Goal: Task Accomplishment & Management: Use online tool/utility

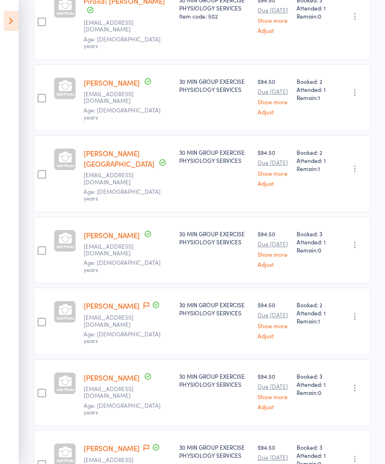
scroll to position [202, 0]
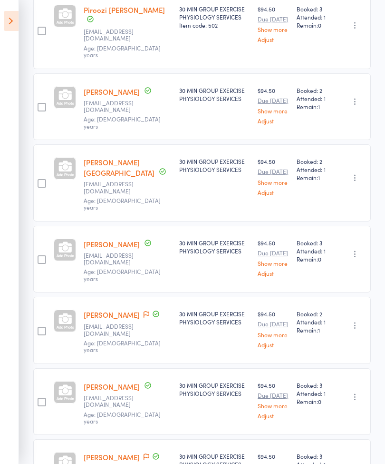
click at [8, 24] on icon at bounding box center [11, 21] width 15 height 20
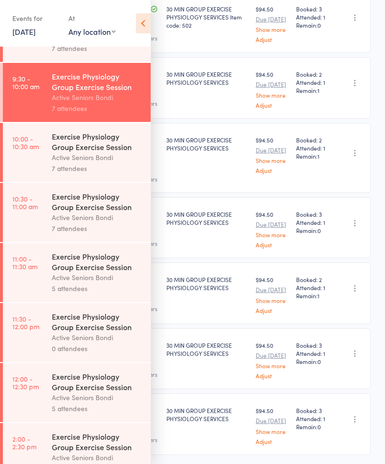
scroll to position [288, 0]
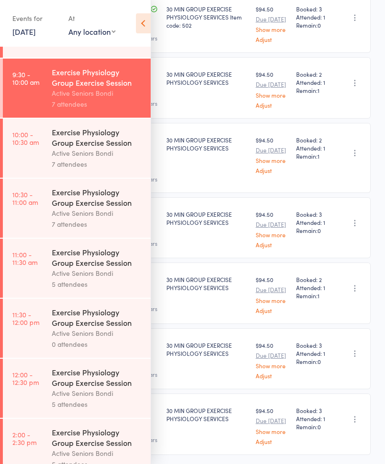
click at [84, 218] on div "Active Seniors Bondi" at bounding box center [97, 212] width 91 height 11
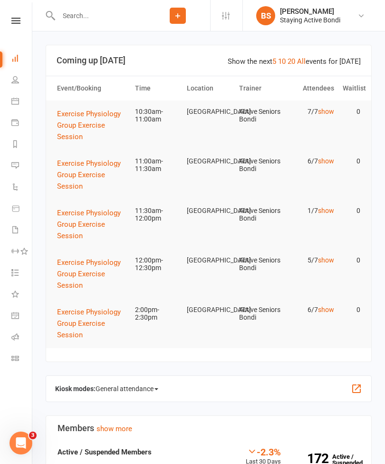
click at [13, 23] on icon at bounding box center [15, 21] width 9 height 6
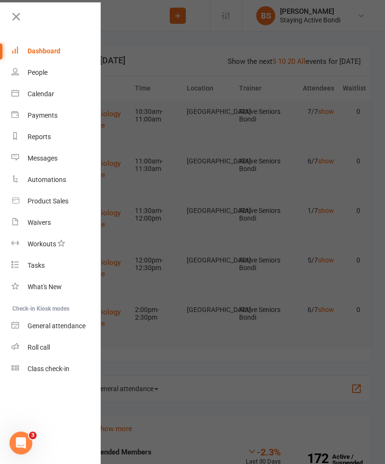
click at [46, 99] on link "Calendar" at bounding box center [56, 93] width 90 height 21
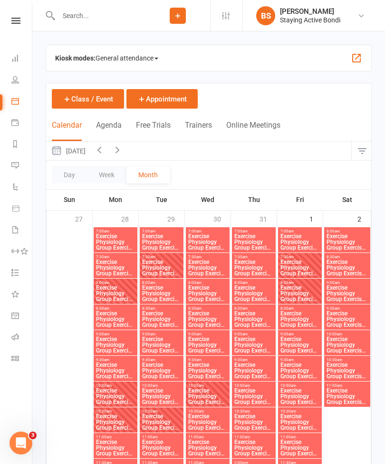
click at [217, 56] on div "Kiosk modes: General attendance General attendance Class Roll call" at bounding box center [209, 58] width 326 height 27
click at [138, 57] on span "General attendance" at bounding box center [127, 57] width 63 height 15
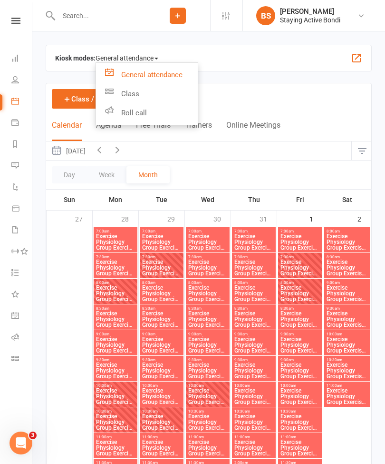
click at [139, 111] on link "Roll call" at bounding box center [147, 112] width 102 height 19
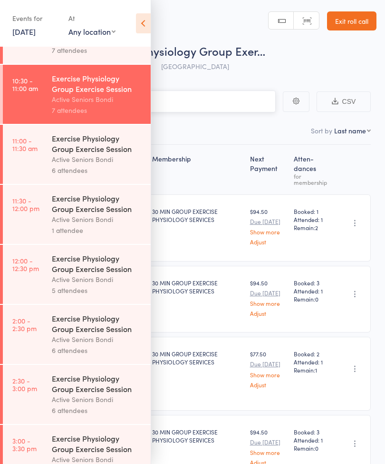
scroll to position [410, 0]
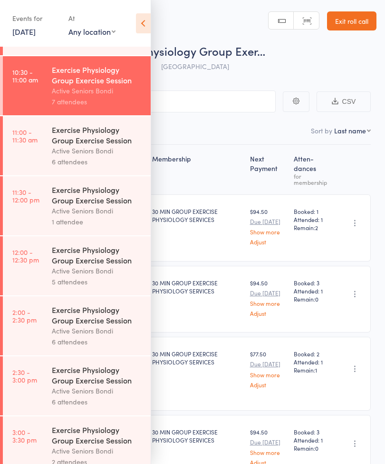
click at [146, 23] on icon at bounding box center [143, 23] width 15 height 20
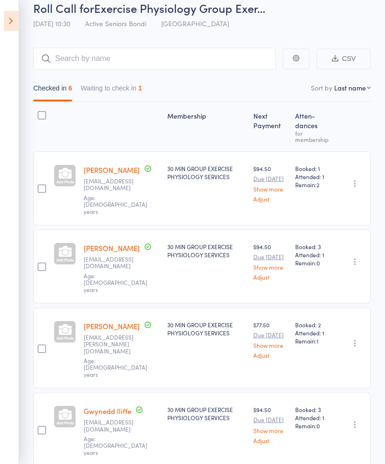
scroll to position [35, 0]
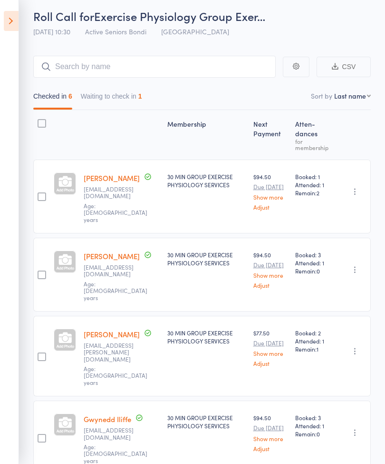
click at [4, 18] on icon at bounding box center [11, 21] width 15 height 20
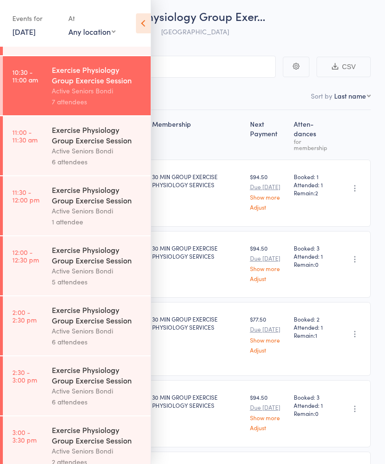
click at [94, 156] on div "Active Seniors Bondi" at bounding box center [97, 150] width 91 height 11
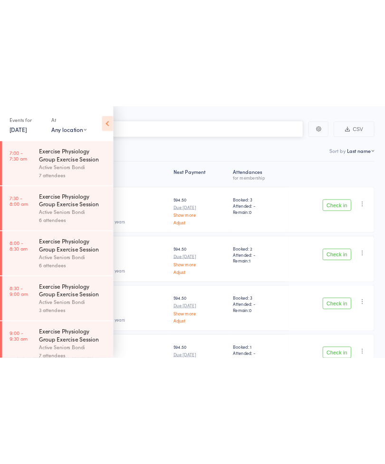
scroll to position [7, 0]
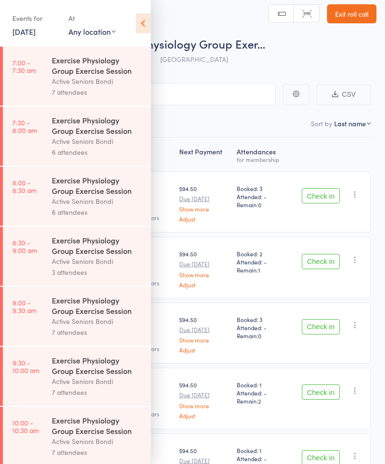
click at [36, 30] on link "[DATE]" at bounding box center [23, 31] width 23 height 10
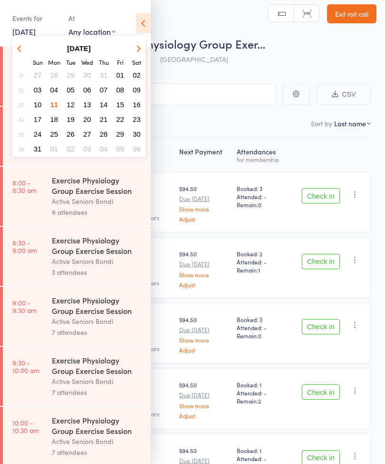
click at [90, 104] on span "13" at bounding box center [87, 104] width 8 height 8
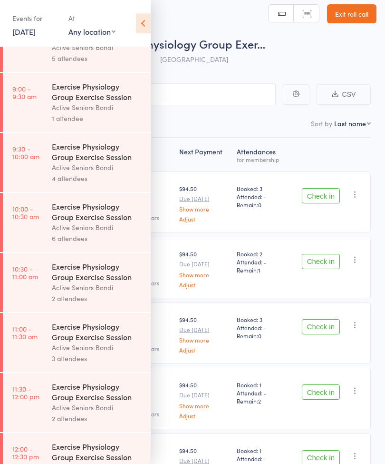
scroll to position [214, 0]
click at [92, 281] on div "Exercise Physiology Group Exercise Session" at bounding box center [97, 270] width 91 height 21
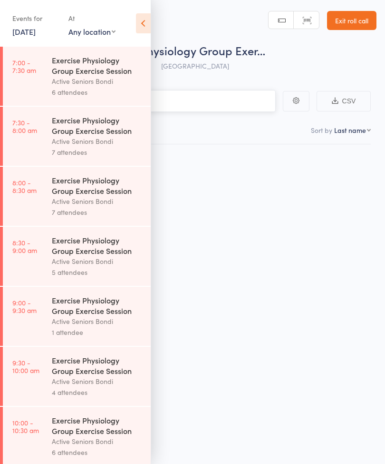
scroll to position [7, 0]
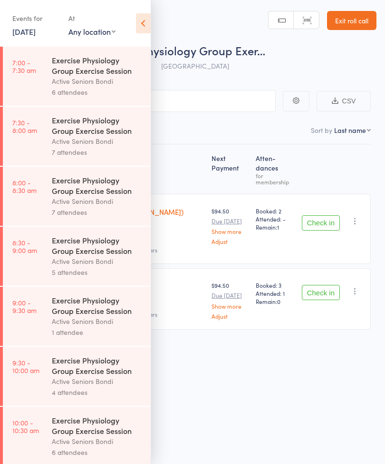
click at [146, 21] on icon at bounding box center [143, 23] width 15 height 20
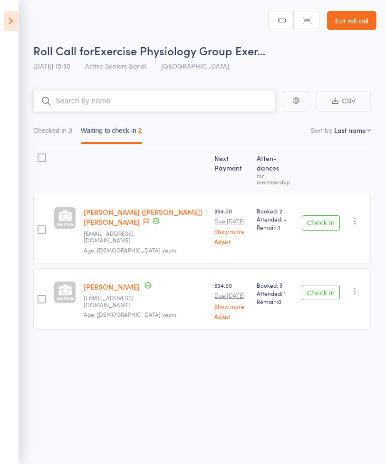
click at [201, 91] on input "search" at bounding box center [154, 101] width 243 height 22
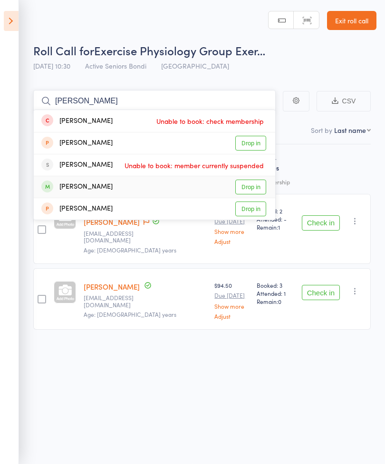
type input "[PERSON_NAME]"
click at [251, 180] on link "Drop in" at bounding box center [251, 186] width 31 height 15
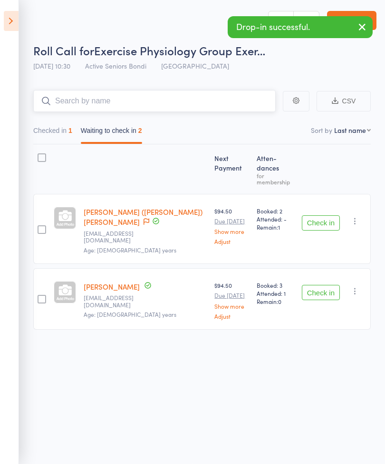
click at [58, 128] on button "Checked in 1" at bounding box center [52, 133] width 39 height 22
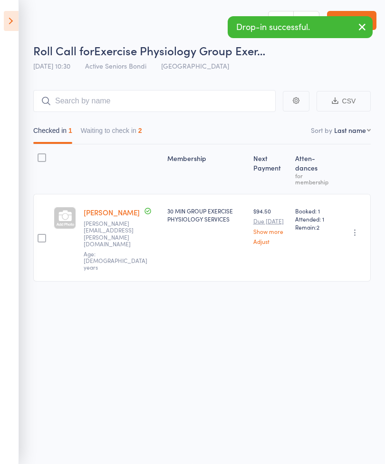
click at [356, 227] on button "button" at bounding box center [355, 232] width 11 height 11
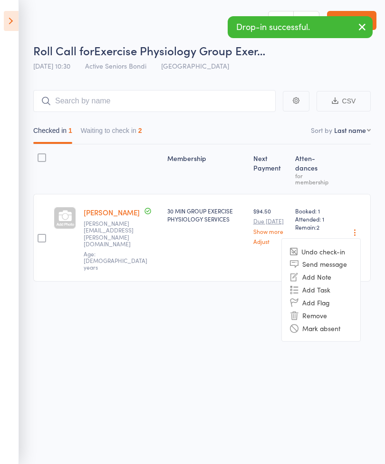
click at [334, 245] on li "Undo check-in" at bounding box center [321, 251] width 79 height 12
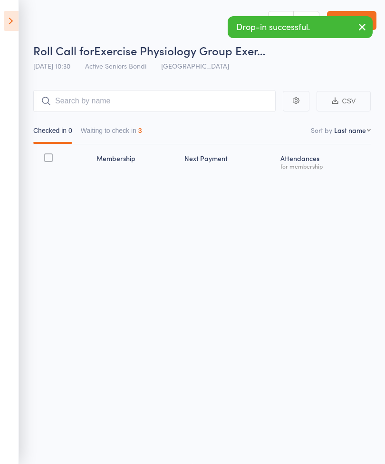
click at [14, 21] on icon at bounding box center [11, 21] width 15 height 20
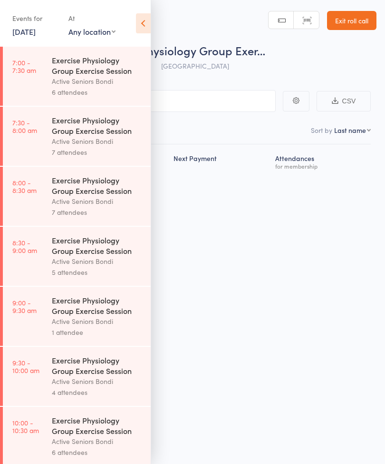
click at [36, 28] on link "[DATE]" at bounding box center [23, 31] width 23 height 10
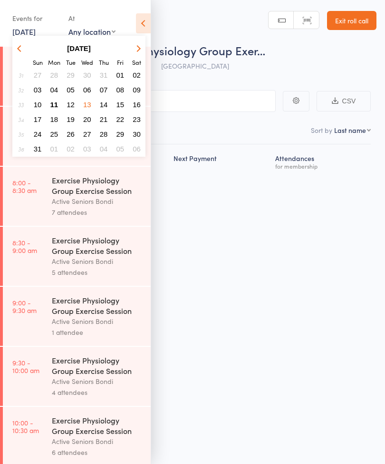
click at [122, 104] on span "15" at bounding box center [121, 104] width 8 height 8
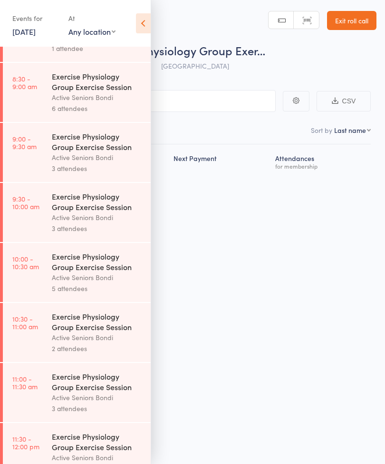
scroll to position [164, 0]
click at [106, 342] on div "Active Seniors Bondi" at bounding box center [97, 336] width 91 height 11
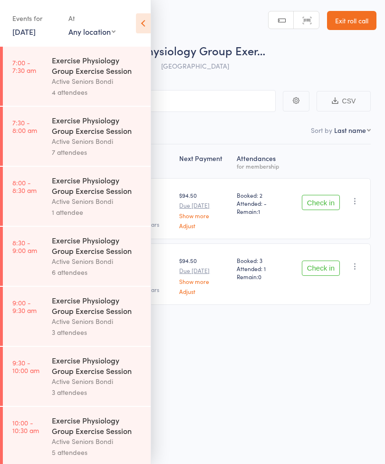
click at [199, 90] on input "search" at bounding box center [145, 101] width 262 height 22
click at [142, 21] on icon at bounding box center [143, 23] width 15 height 20
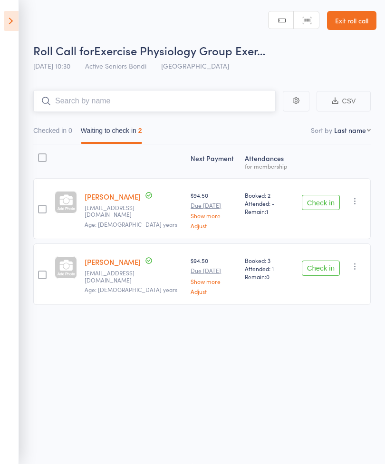
click at [189, 96] on input "search" at bounding box center [154, 101] width 243 height 22
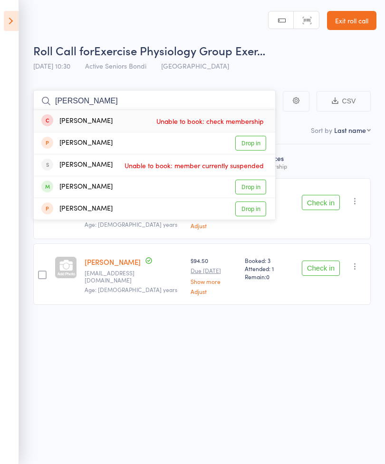
type input "[PERSON_NAME]"
click at [252, 180] on link "Drop in" at bounding box center [251, 186] width 31 height 15
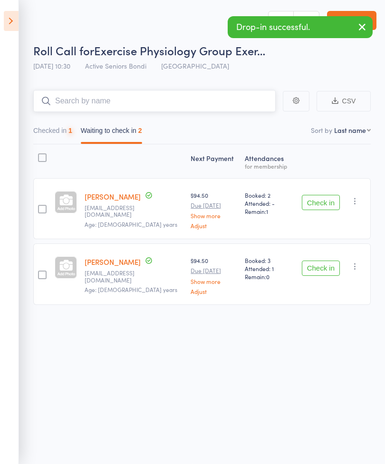
click at [62, 122] on button "Checked in 1" at bounding box center [52, 133] width 39 height 22
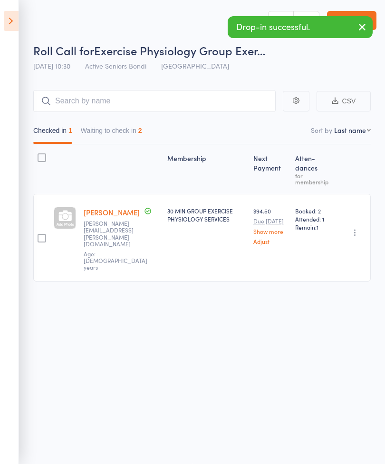
click at [358, 227] on icon "button" at bounding box center [356, 232] width 10 height 10
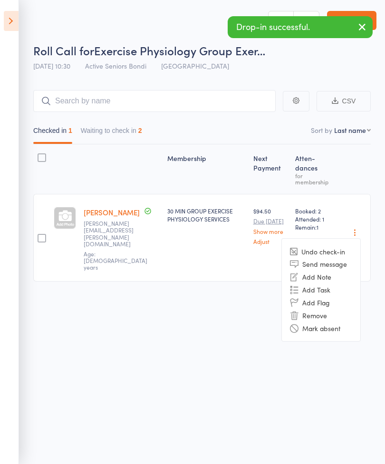
click at [337, 245] on li "Undo check-in" at bounding box center [321, 251] width 79 height 12
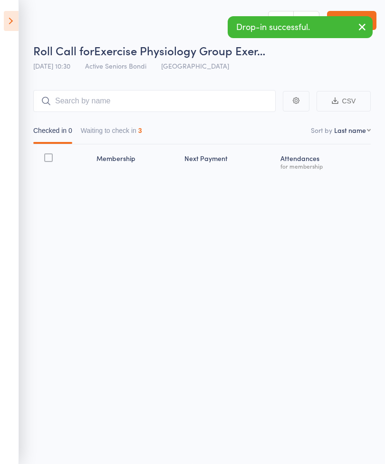
click at [15, 20] on icon at bounding box center [11, 21] width 15 height 20
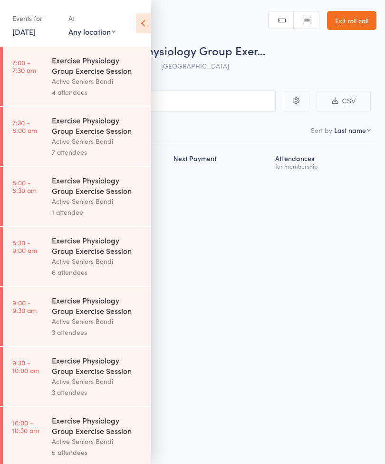
click at [36, 36] on link "[DATE]" at bounding box center [23, 31] width 23 height 10
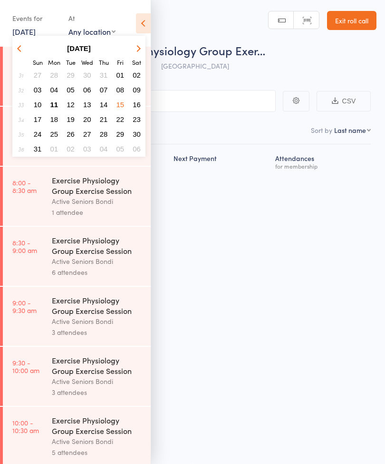
click at [56, 102] on span "11" at bounding box center [54, 104] width 8 height 8
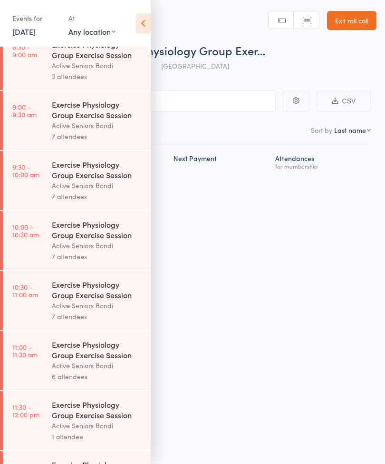
scroll to position [212, 0]
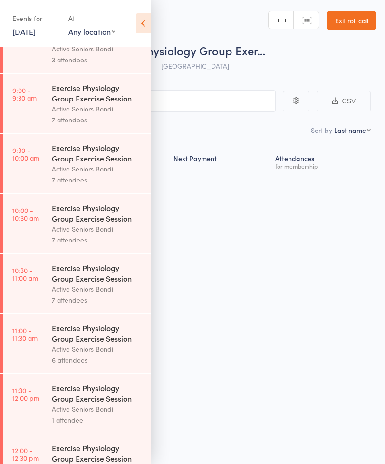
click at [95, 294] on div "Active Seniors Bondi" at bounding box center [97, 288] width 91 height 11
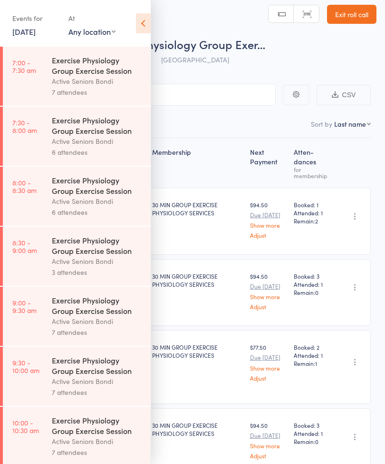
click at [146, 27] on icon at bounding box center [143, 23] width 15 height 20
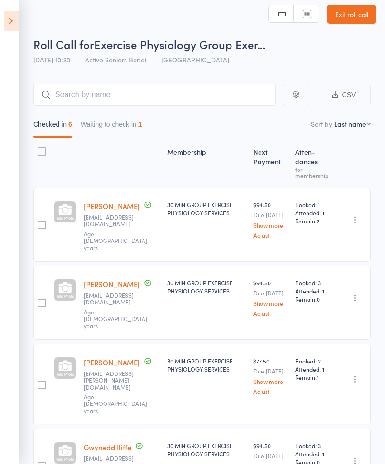
click at [131, 123] on button "Waiting to check in 1" at bounding box center [111, 127] width 61 height 22
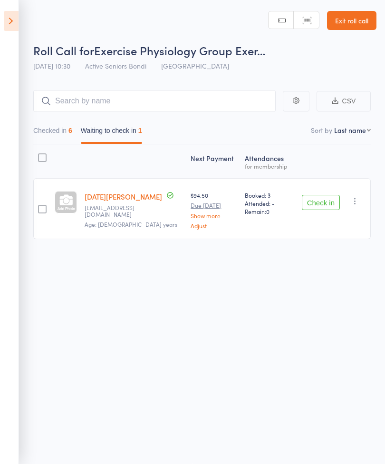
click at [355, 196] on icon "button" at bounding box center [356, 201] width 10 height 10
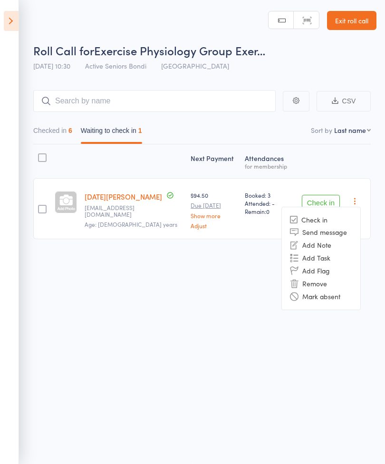
click at [326, 278] on li "Remove" at bounding box center [321, 283] width 79 height 13
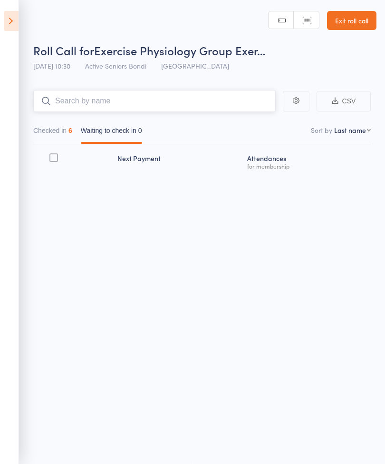
click at [170, 92] on input "search" at bounding box center [154, 101] width 243 height 22
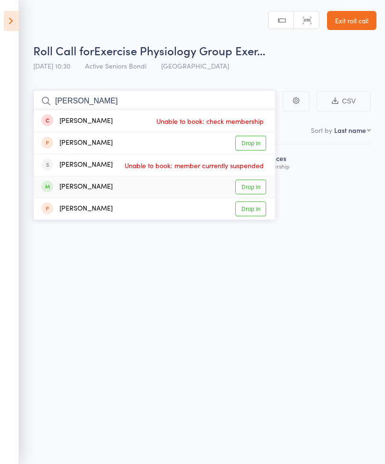
type input "[PERSON_NAME]"
click at [252, 180] on link "Drop in" at bounding box center [251, 186] width 31 height 15
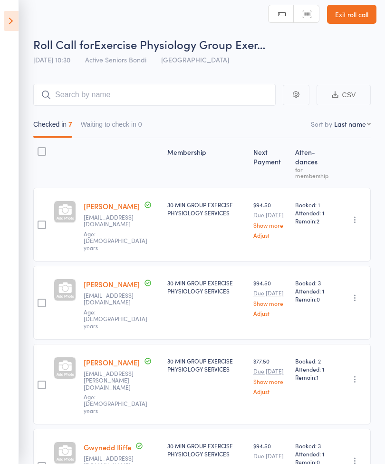
click at [15, 24] on icon at bounding box center [11, 21] width 15 height 20
